Goal: Information Seeking & Learning: Learn about a topic

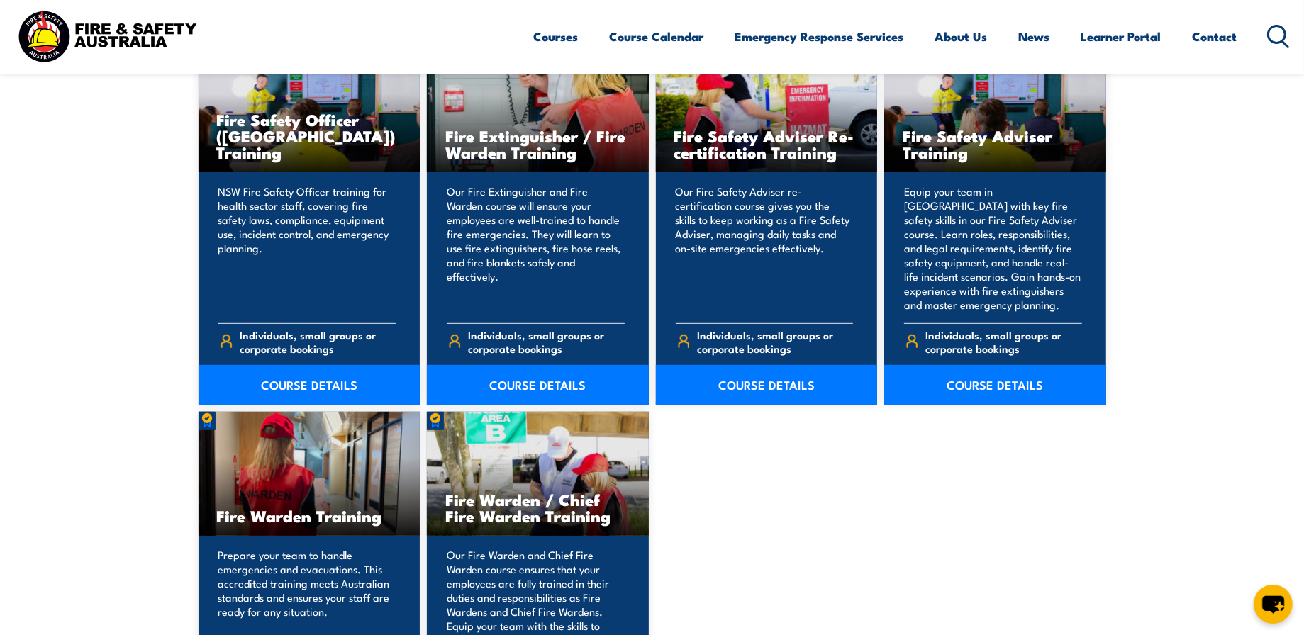
scroll to position [638, 0]
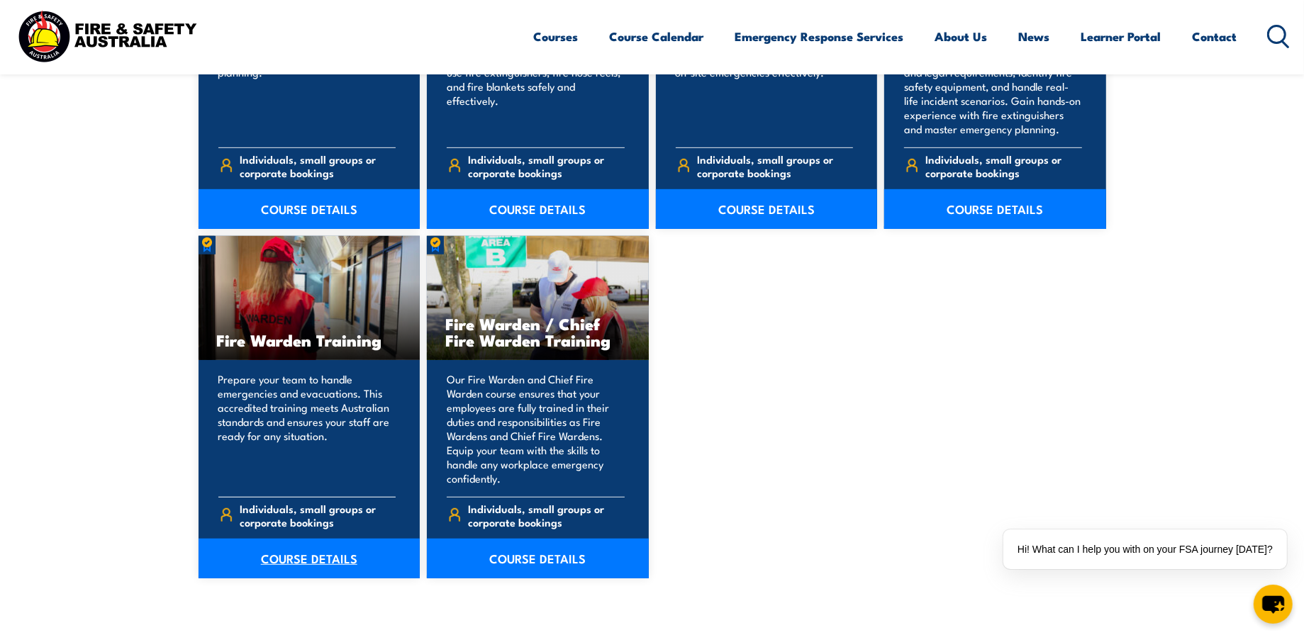
click at [371, 554] on link "COURSE DETAILS" at bounding box center [310, 559] width 222 height 40
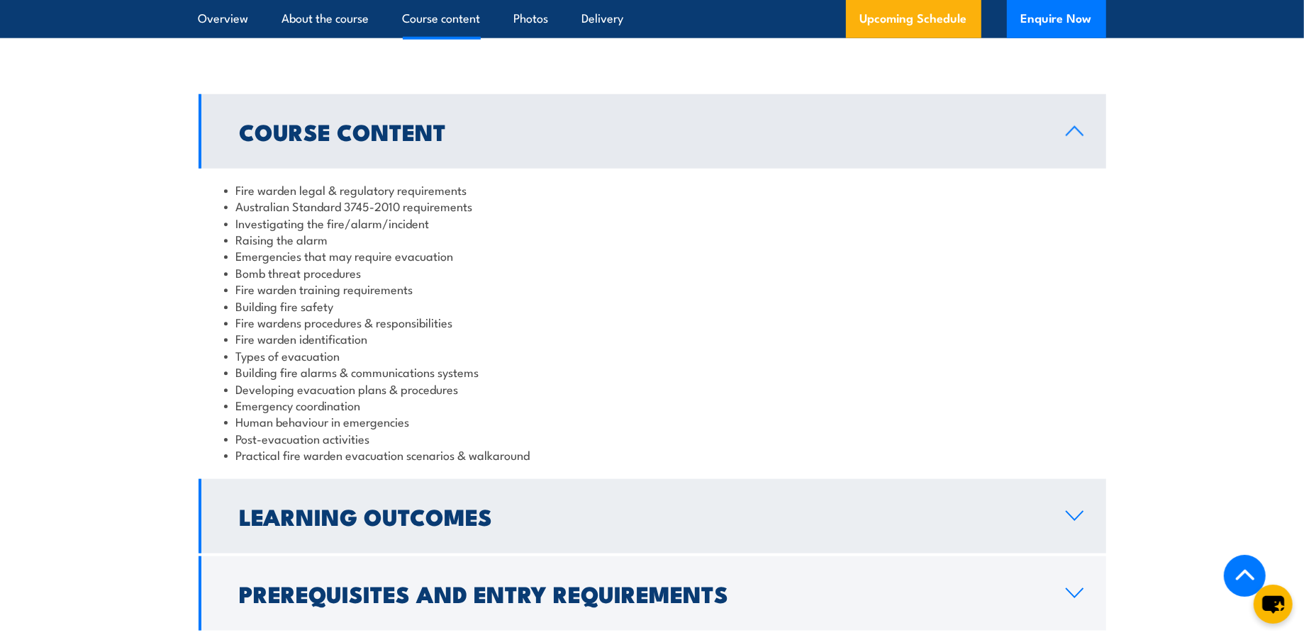
scroll to position [1489, 0]
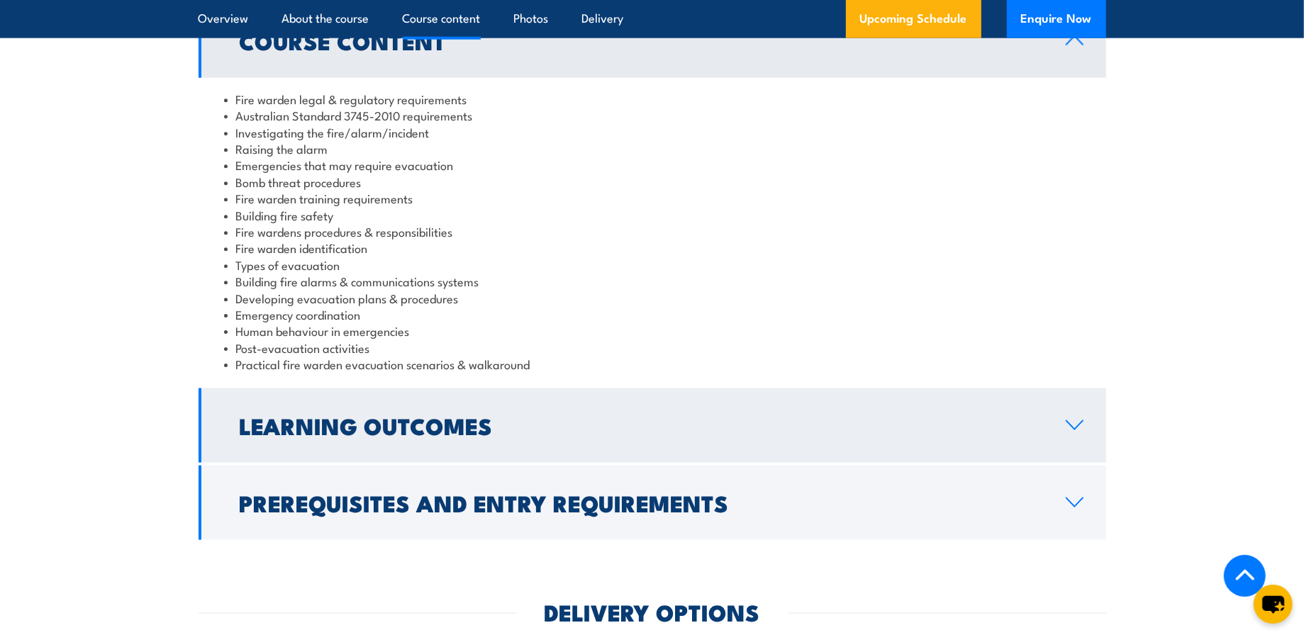
click at [428, 435] on h2 "Learning Outcomes" at bounding box center [641, 425] width 803 height 20
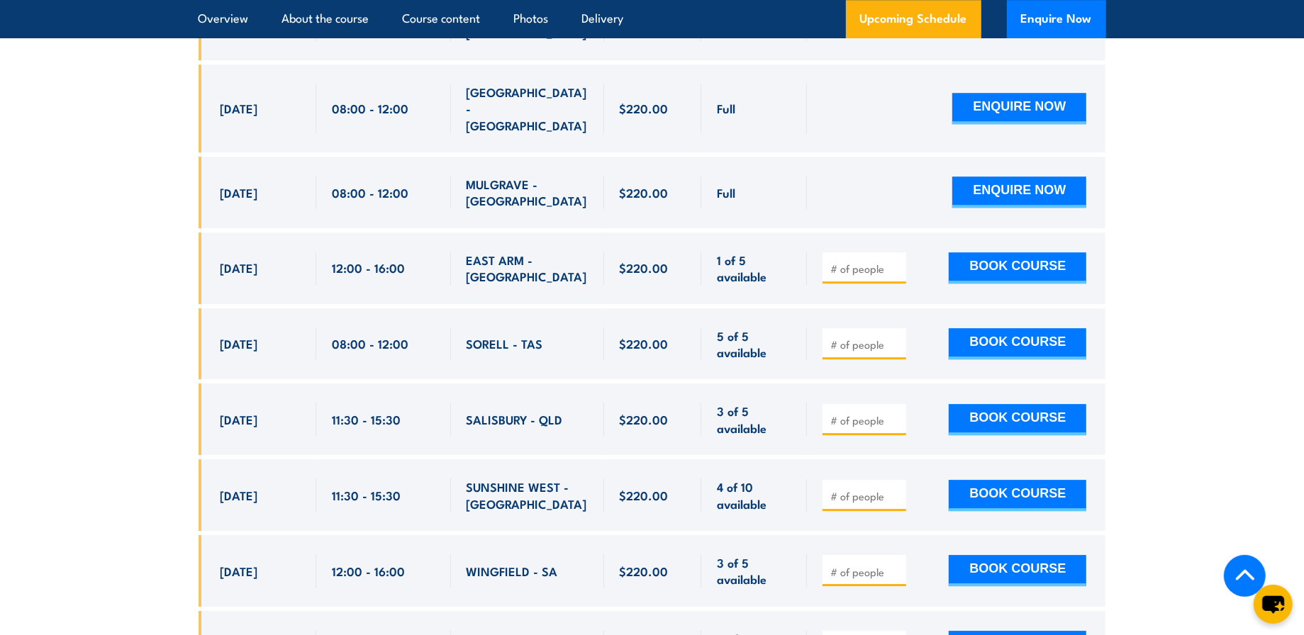
scroll to position [3545, 0]
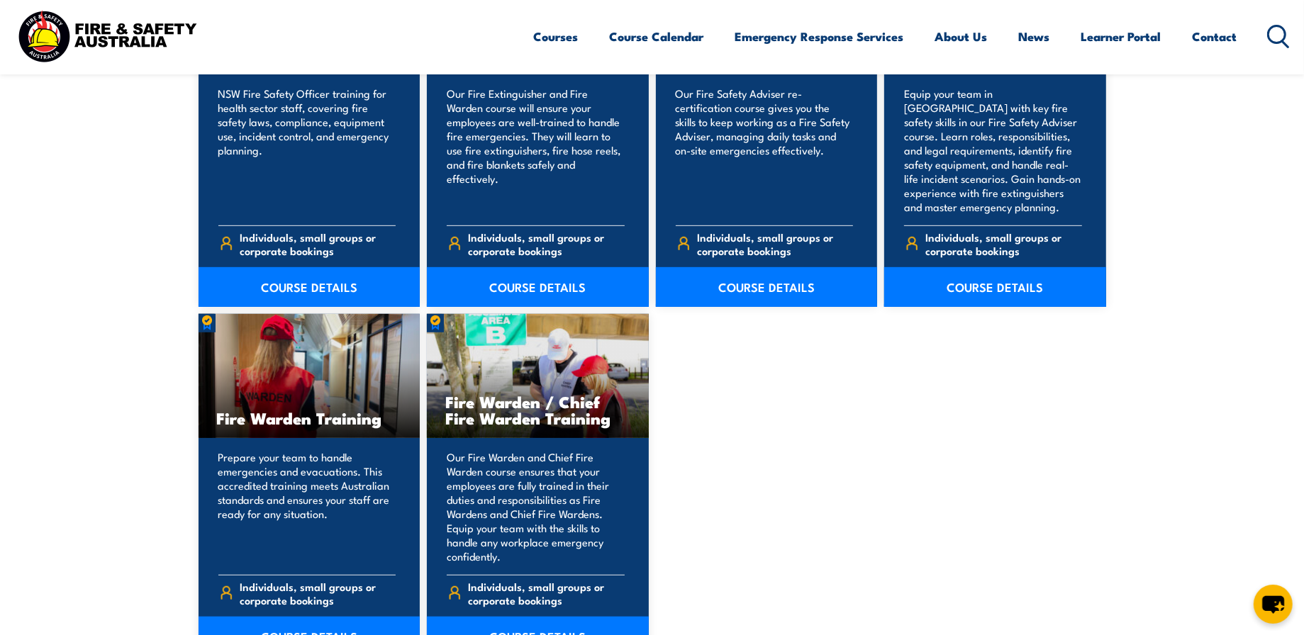
scroll to position [496, 0]
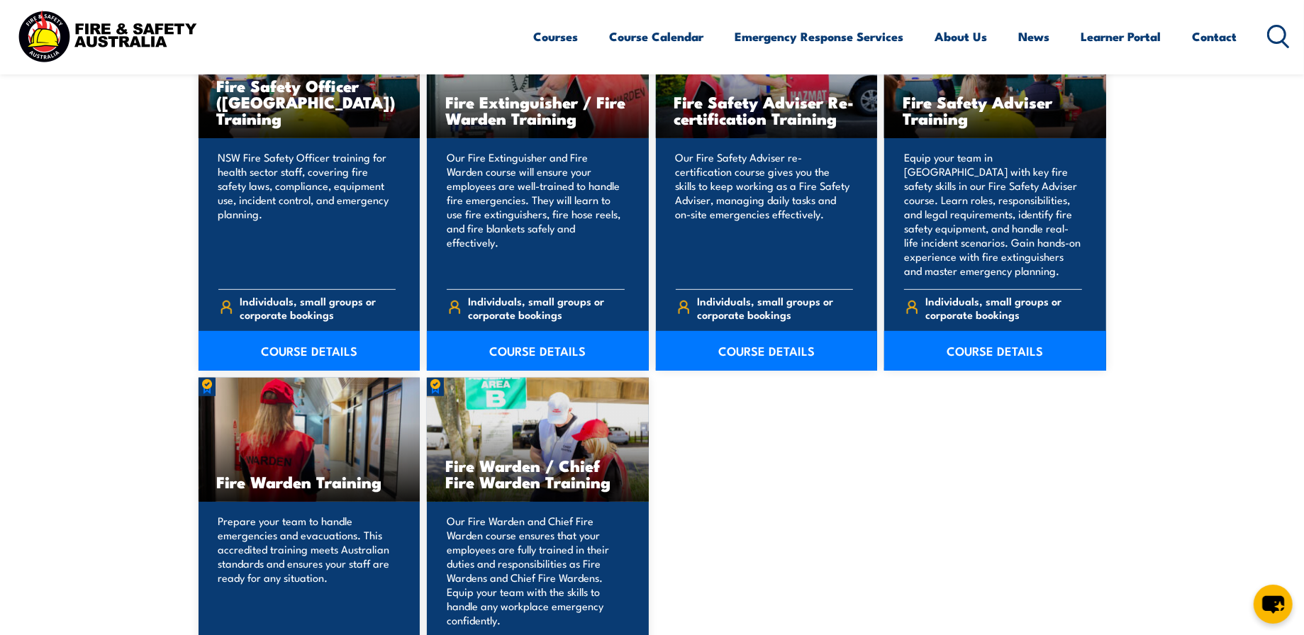
click at [732, 533] on div "Fire Safety Officer (NSW) Training NSW Fire Safety Officer training for health …" at bounding box center [652, 367] width 907 height 706
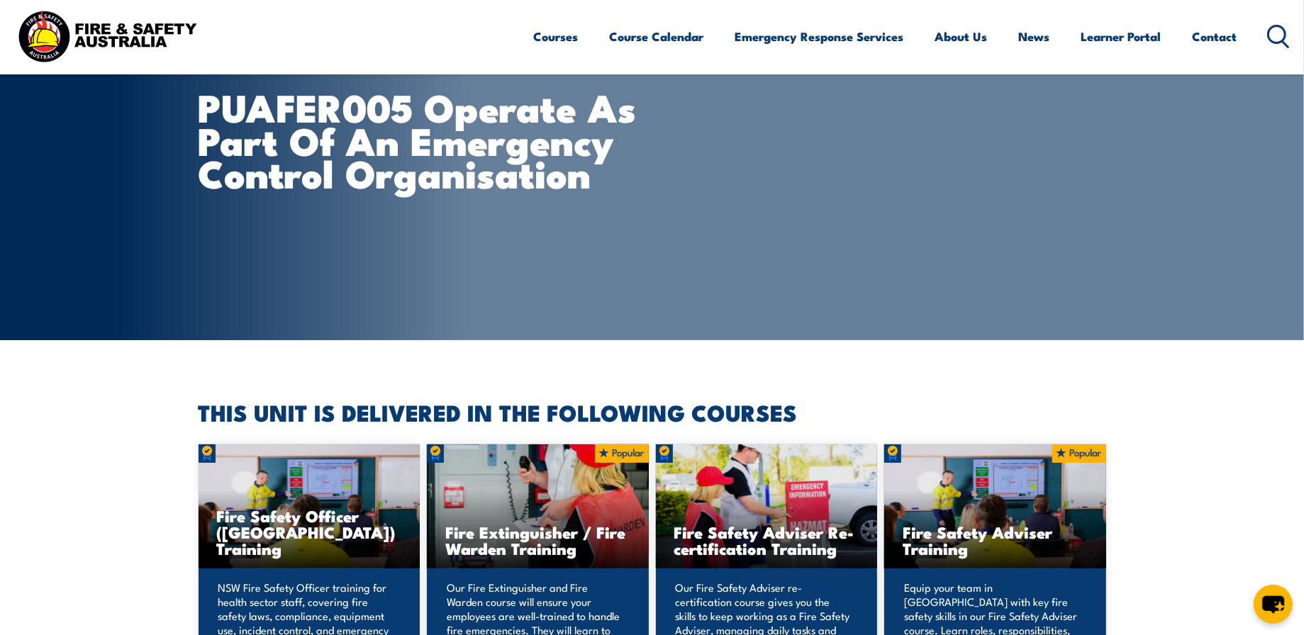
scroll to position [0, 0]
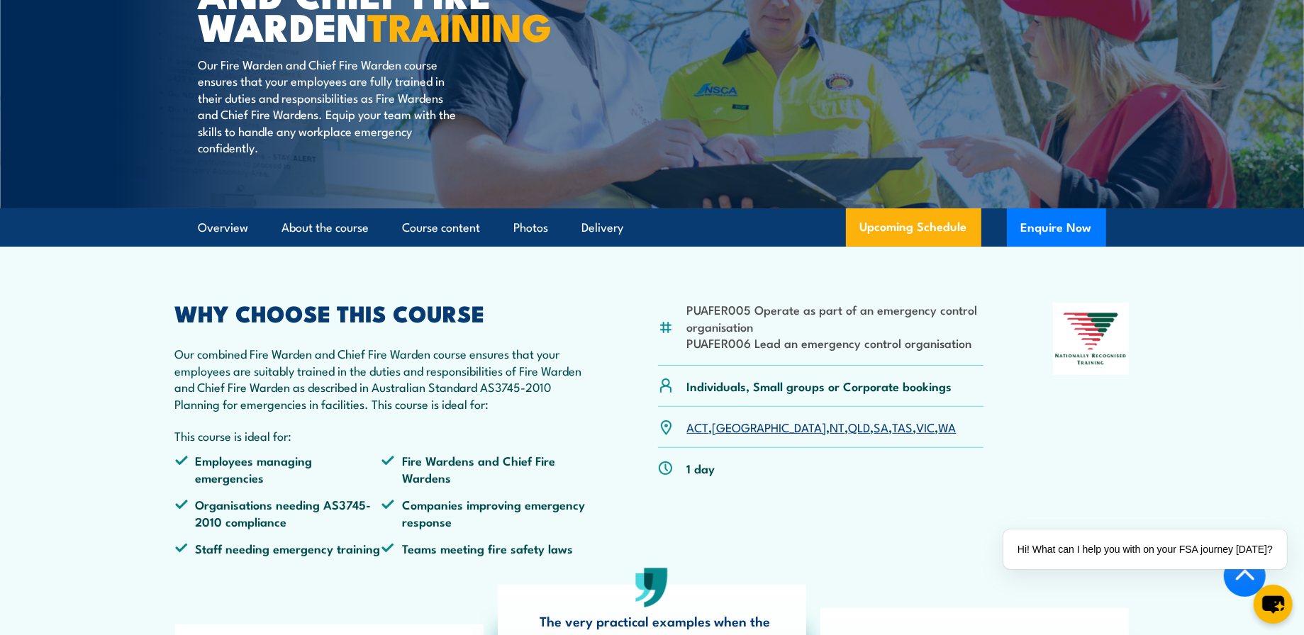
click at [569, 323] on h2 "WHY CHOOSE THIS COURSE" at bounding box center [382, 313] width 414 height 20
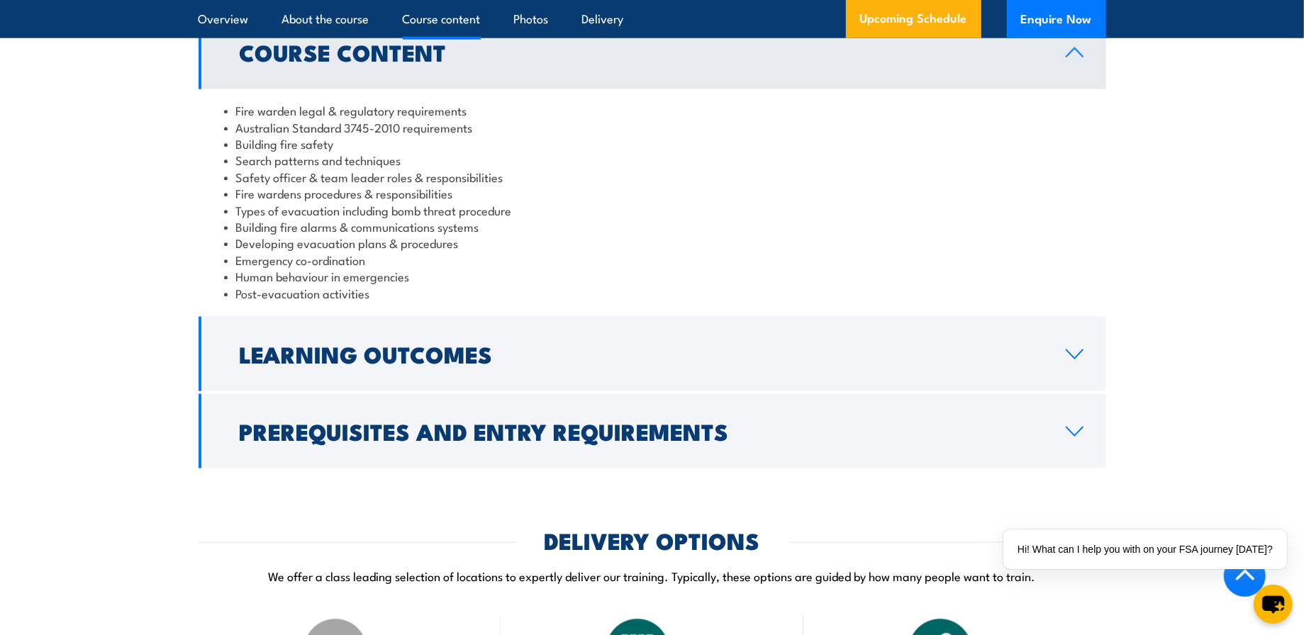
scroll to position [1489, 0]
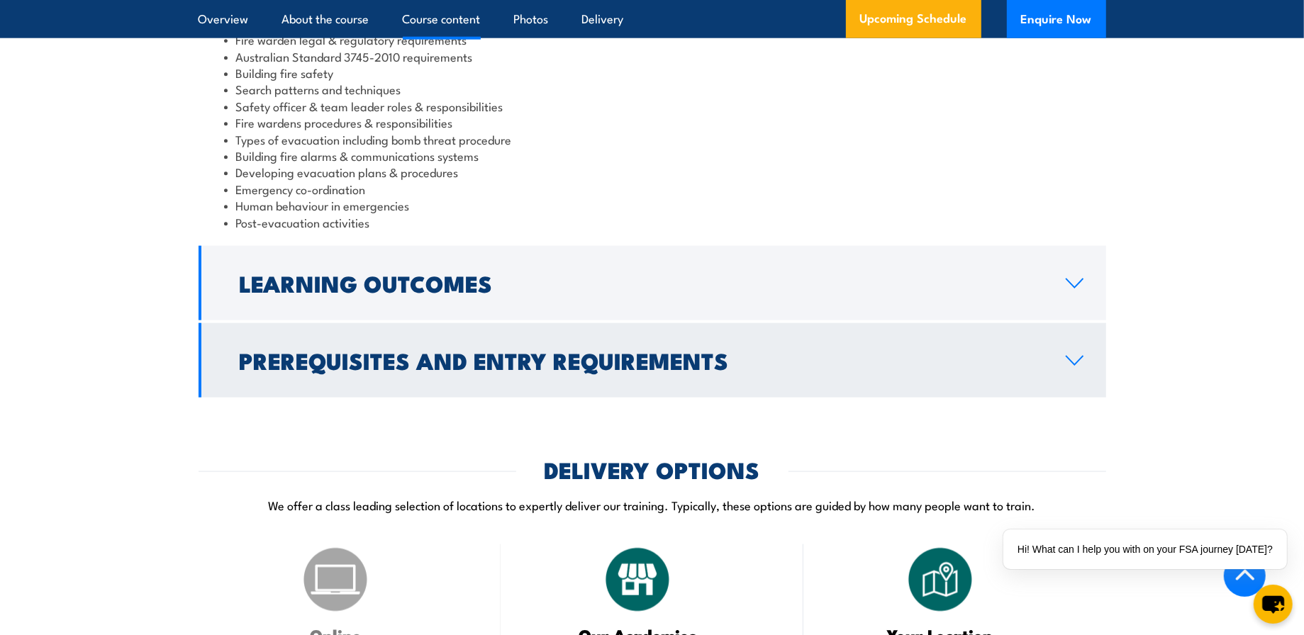
click at [569, 370] on h2 "Prerequisites and Entry Requirements" at bounding box center [641, 360] width 803 height 20
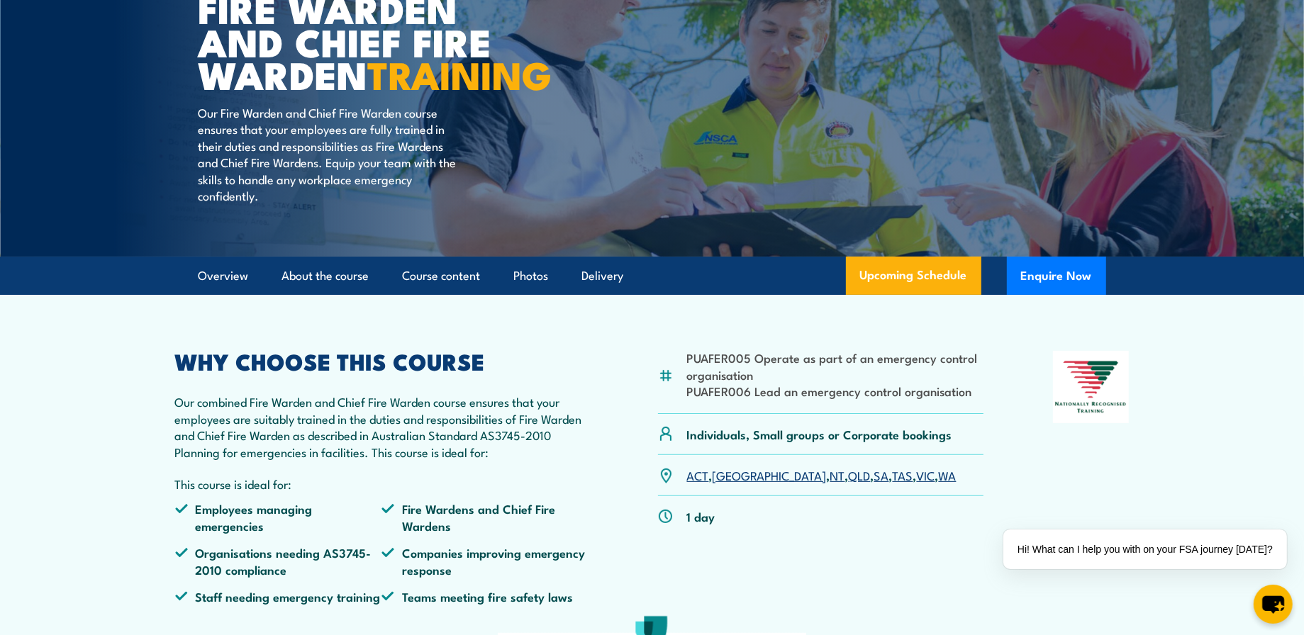
scroll to position [0, 0]
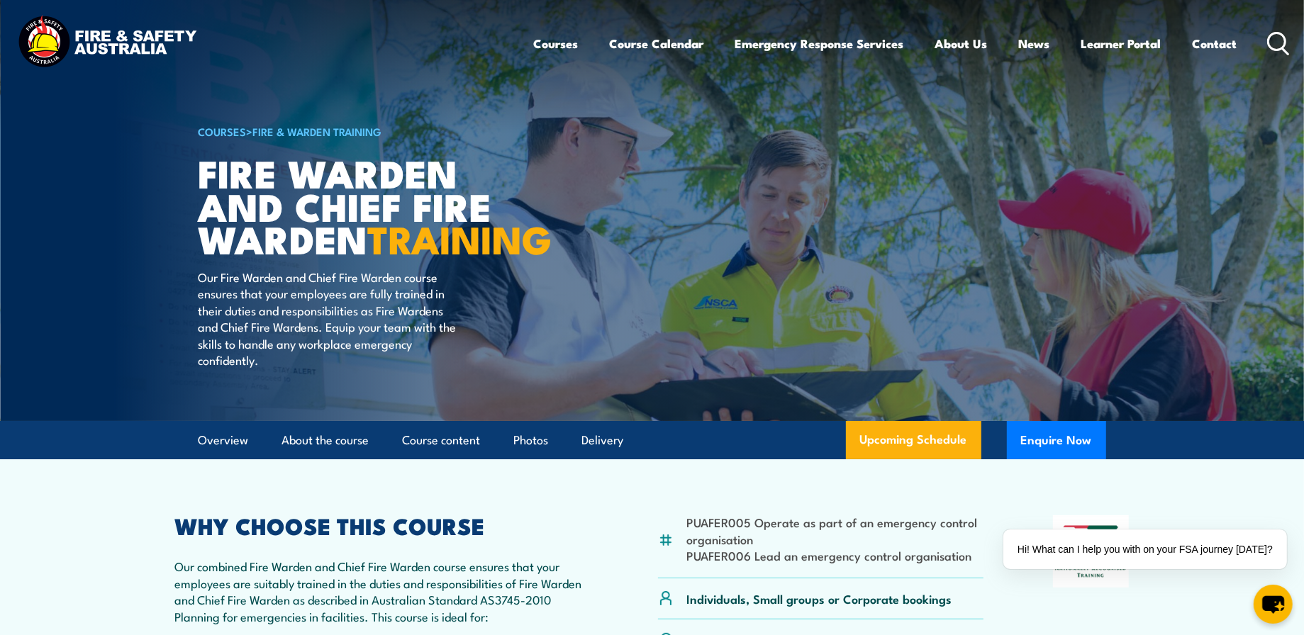
drag, startPoint x: 222, startPoint y: 311, endPoint x: 406, endPoint y: 310, distance: 183.6
click at [406, 310] on p "Our Fire Warden and Chief Fire Warden course ensures that your employees are fu…" at bounding box center [328, 318] width 259 height 99
drag, startPoint x: 406, startPoint y: 310, endPoint x: 375, endPoint y: 312, distance: 30.6
copy p "Fire Warden and Chief Fire Warden"
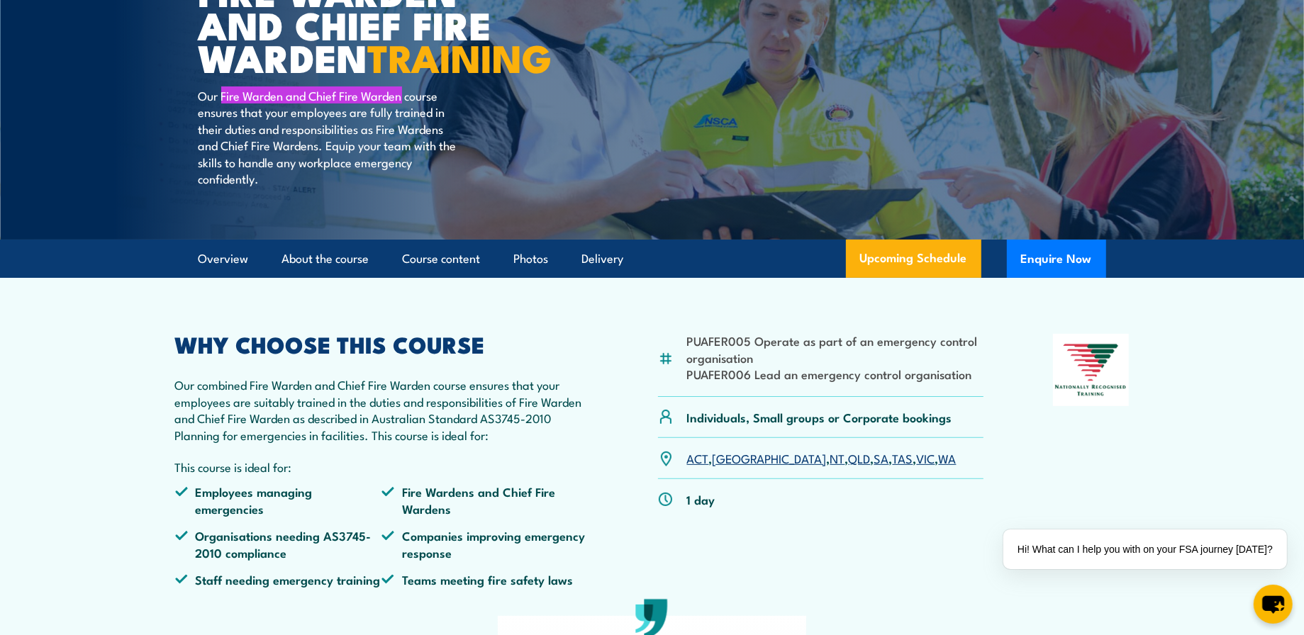
scroll to position [213, 0]
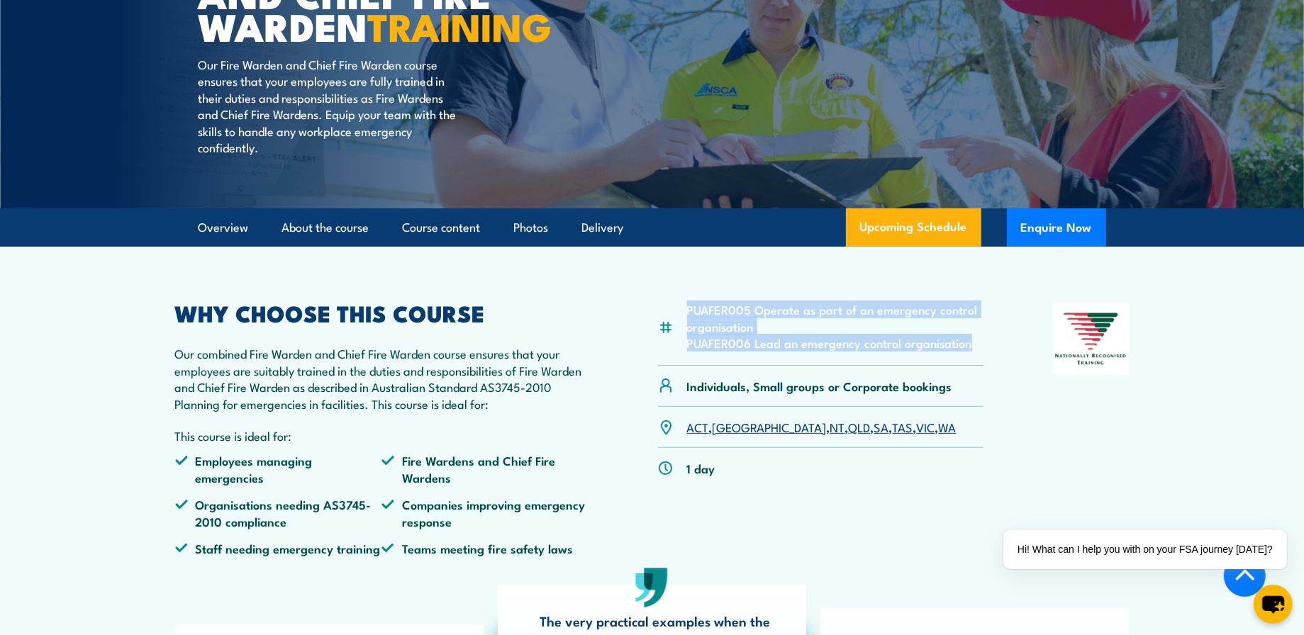
drag, startPoint x: 687, startPoint y: 345, endPoint x: 972, endPoint y: 378, distance: 286.9
click at [972, 351] on ul "PUAFER005 Operate as part of an emergency control organisation PUAFER006 Lead a…" at bounding box center [835, 326] width 297 height 50
drag, startPoint x: 972, startPoint y: 378, endPoint x: 944, endPoint y: 378, distance: 28.4
copy ul "PUAFER005 Operate as part of an emergency control organisation PUAFER006 Lead a…"
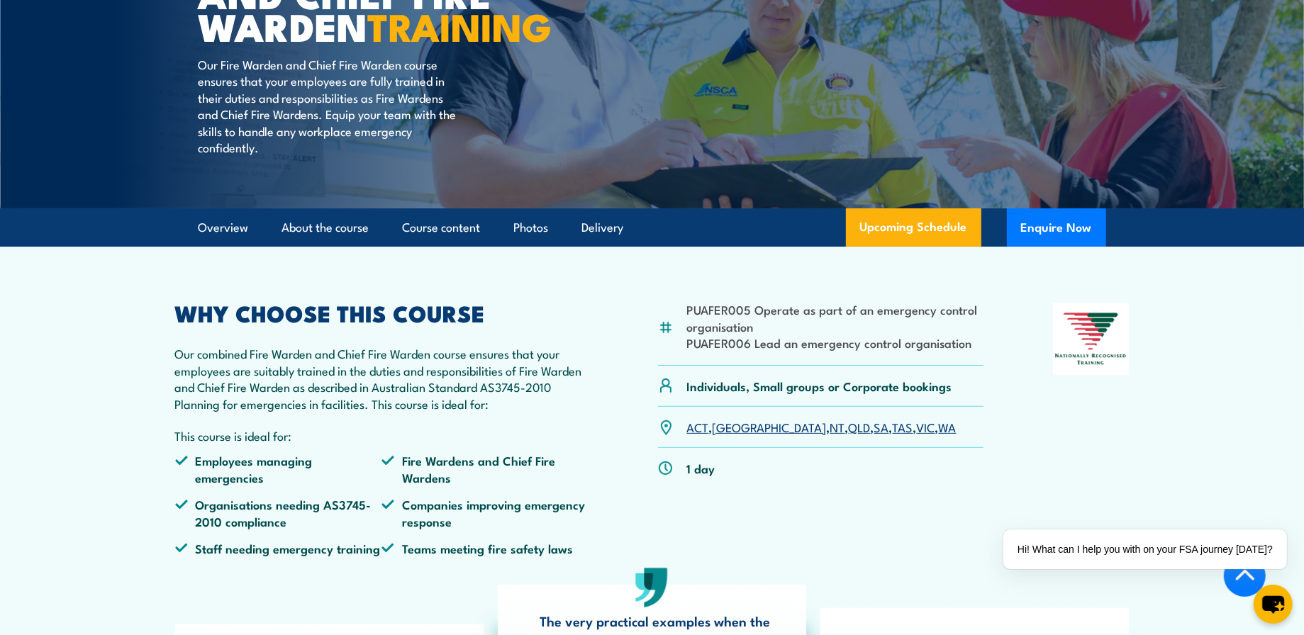
click at [825, 563] on div "PUAFER005 Operate as part of an emergency control organisation PUAFER006 Lead a…" at bounding box center [821, 435] width 326 height 264
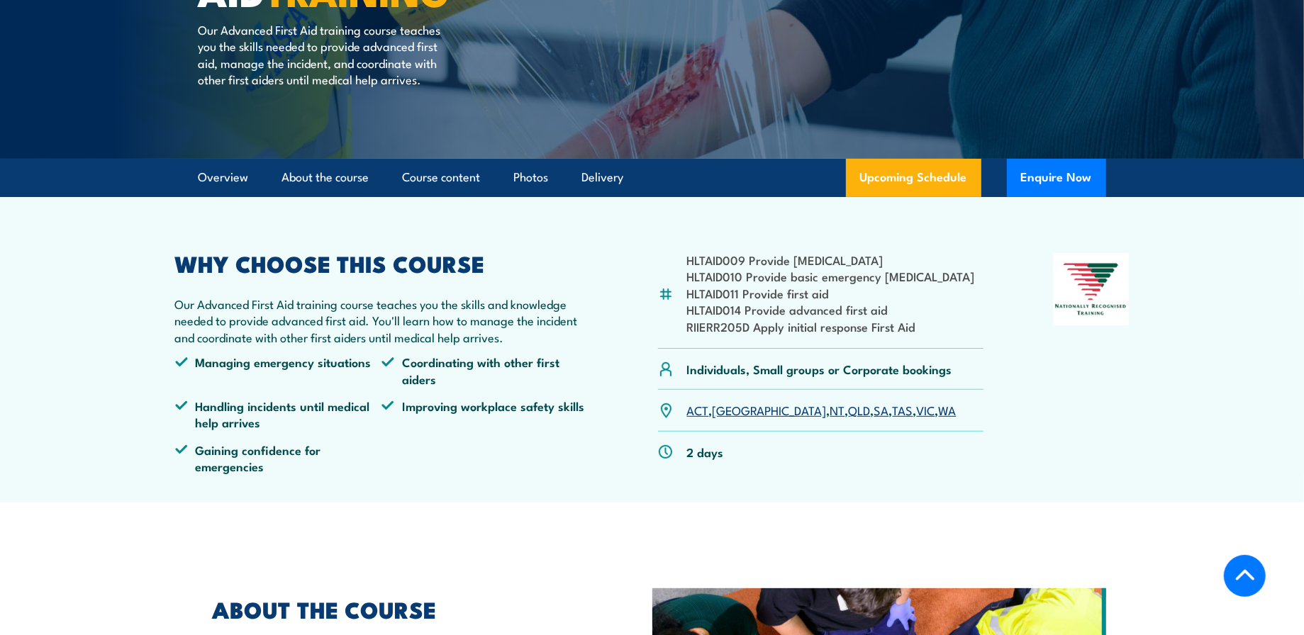
scroll to position [284, 0]
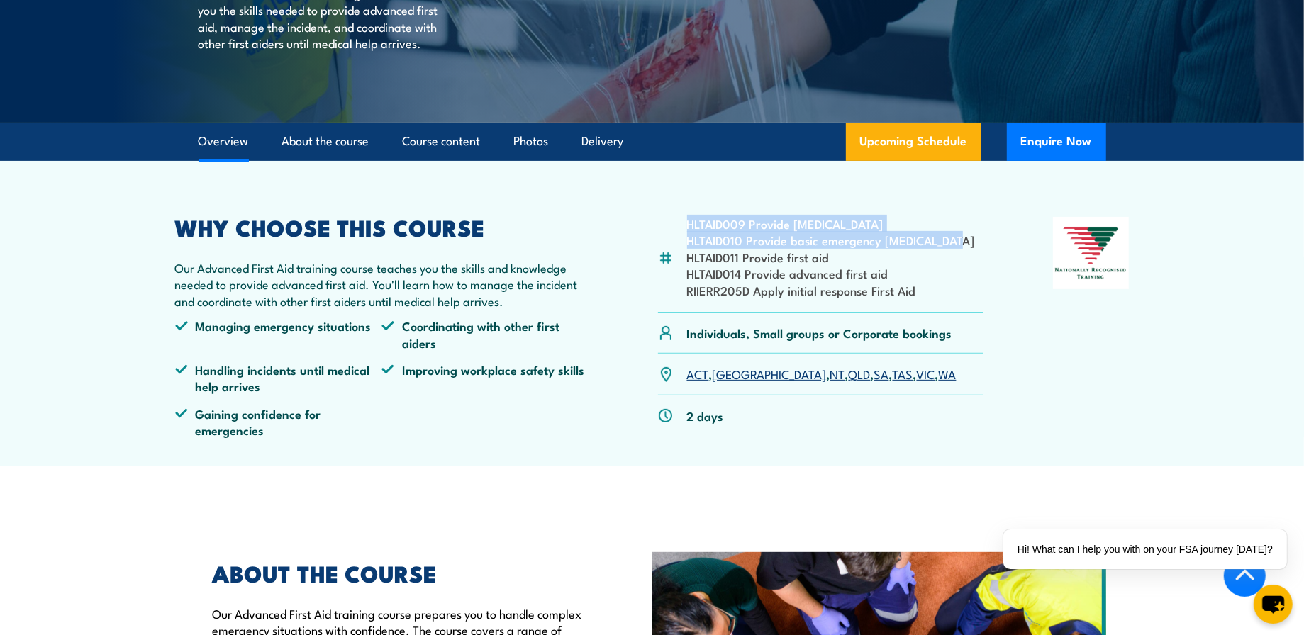
drag, startPoint x: 687, startPoint y: 222, endPoint x: 952, endPoint y: 242, distance: 265.9
click at [952, 242] on ul "HLTAID009 Provide [MEDICAL_DATA] HLTAID010 Provide basic emergency [MEDICAL_DAT…" at bounding box center [831, 257] width 288 height 83
drag, startPoint x: 952, startPoint y: 242, endPoint x: 937, endPoint y: 240, distance: 15.9
copy ul "HLTAID009 Provide [MEDICAL_DATA] HLTAID010 Provide basic emergency [MEDICAL_DAT…"
click at [791, 421] on div "2 days" at bounding box center [821, 416] width 326 height 40
